Goal: Navigation & Orientation: Find specific page/section

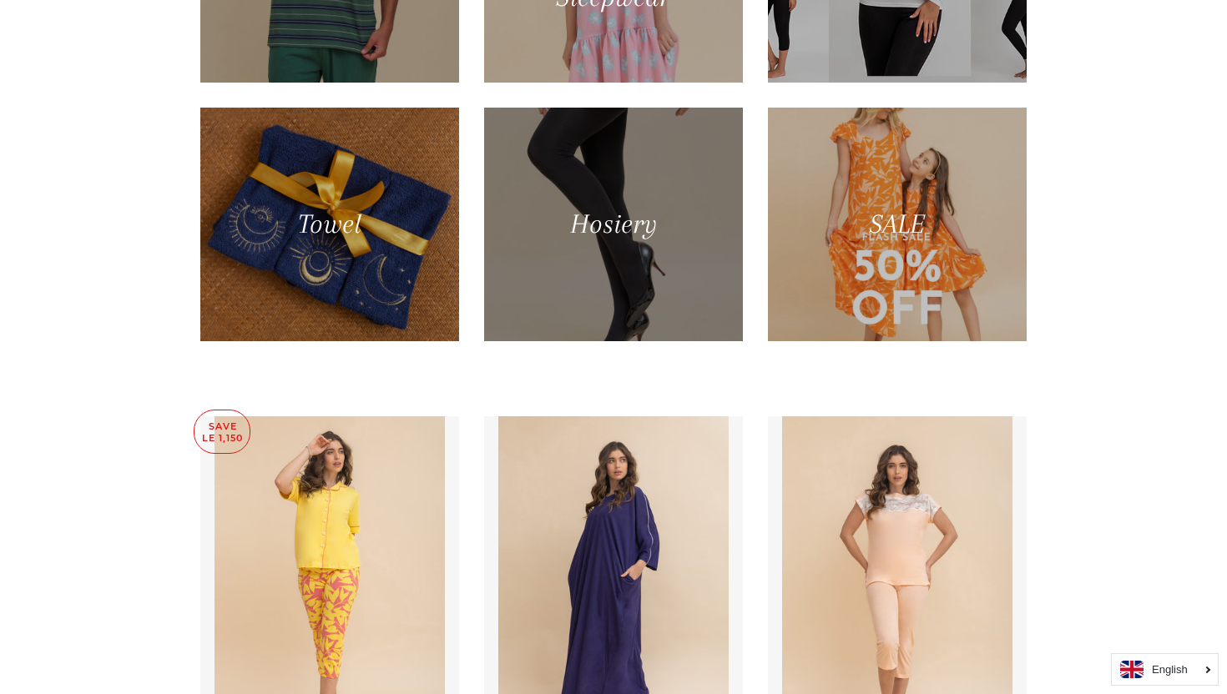
scroll to position [1368, 0]
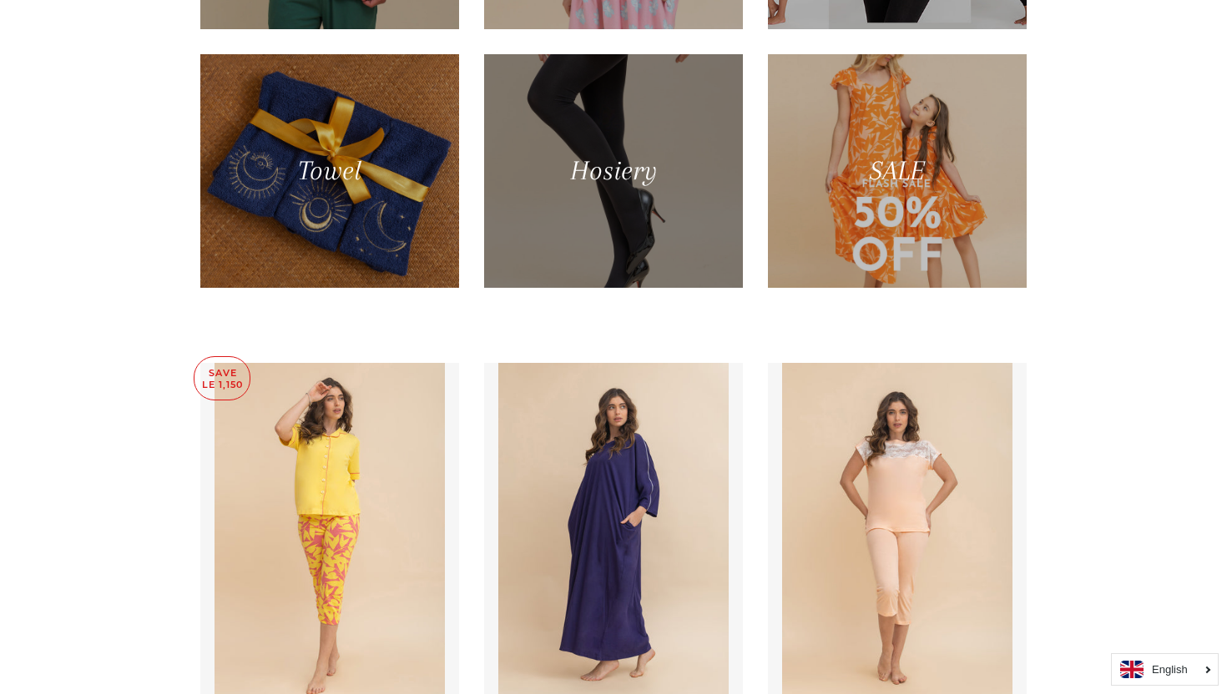
click at [644, 242] on div at bounding box center [613, 171] width 266 height 240
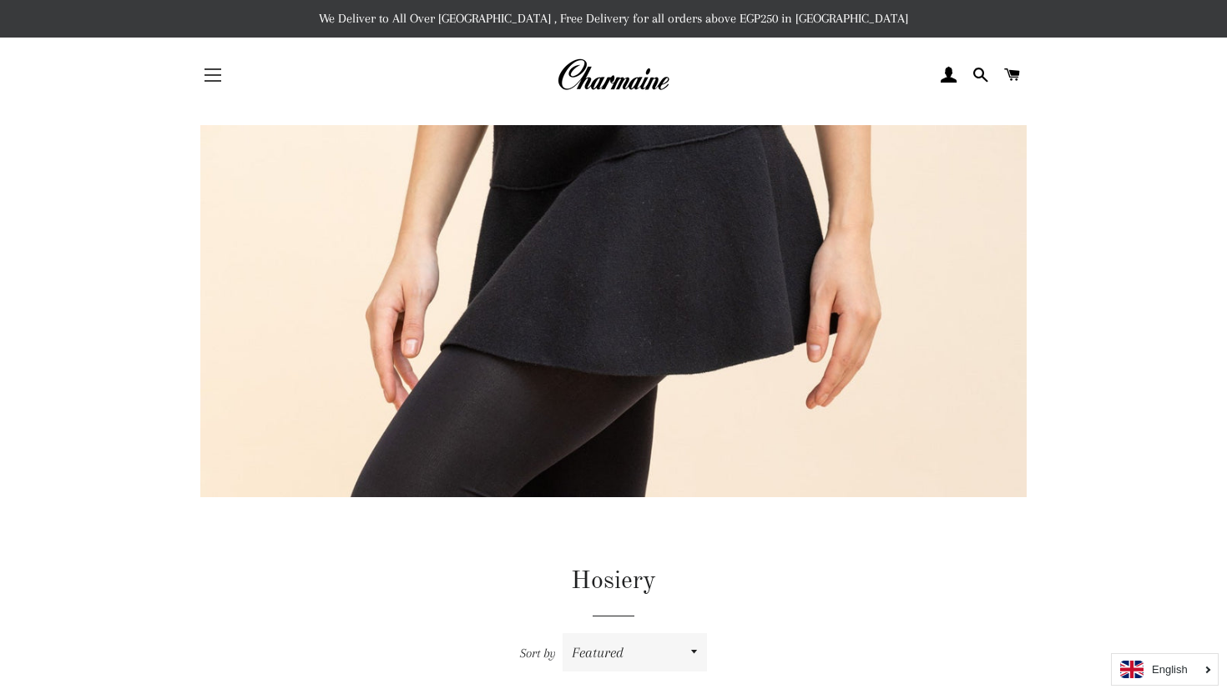
click at [199, 75] on button "Site navigation" at bounding box center [213, 75] width 42 height 42
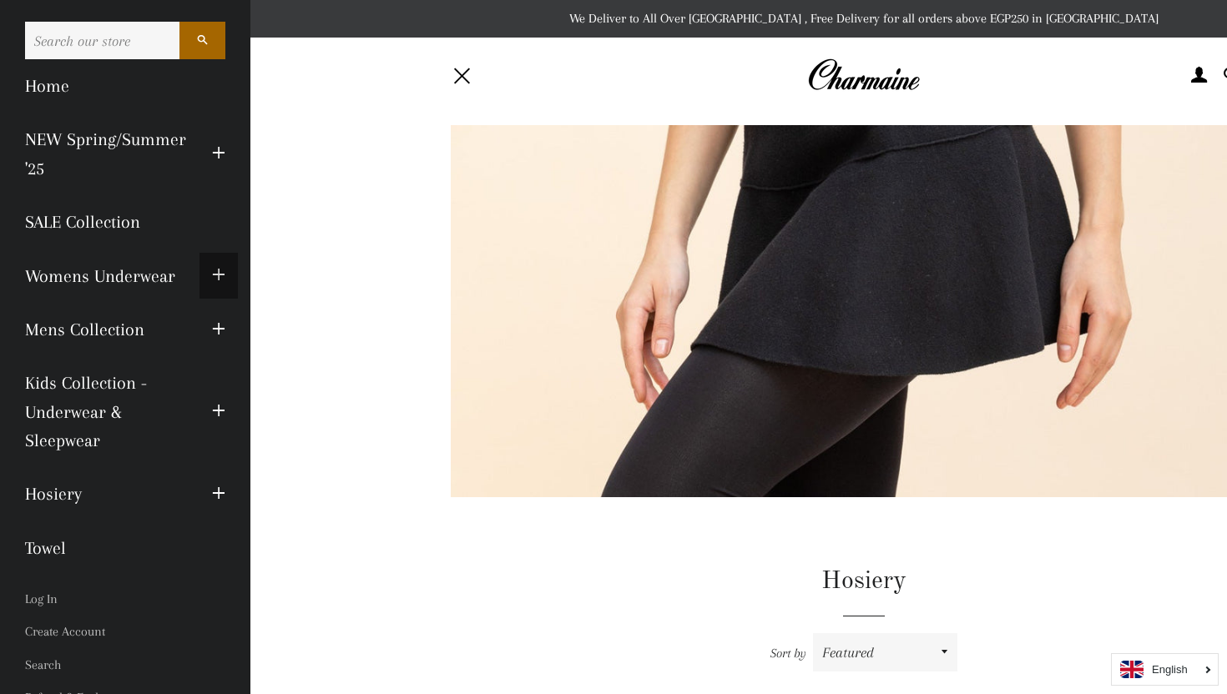
click at [222, 275] on span "button" at bounding box center [218, 275] width 13 height 21
